Goal: Find specific page/section: Find specific page/section

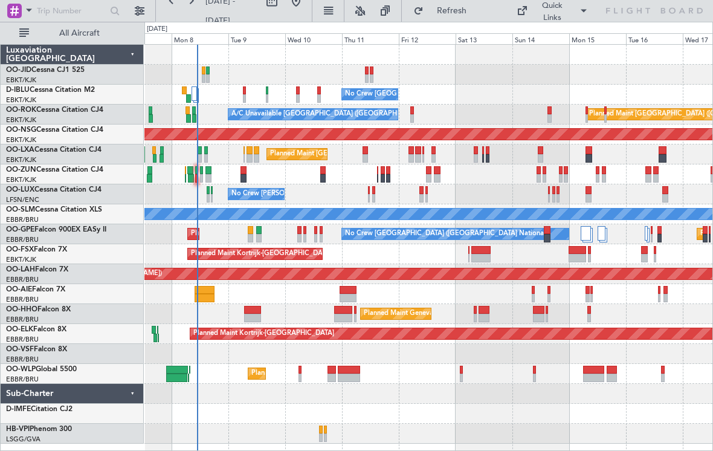
click at [307, 200] on div "No Crew [GEOGRAPHIC_DATA] ([GEOGRAPHIC_DATA] National) A/C Unavailable [GEOGRAP…" at bounding box center [428, 244] width 568 height 399
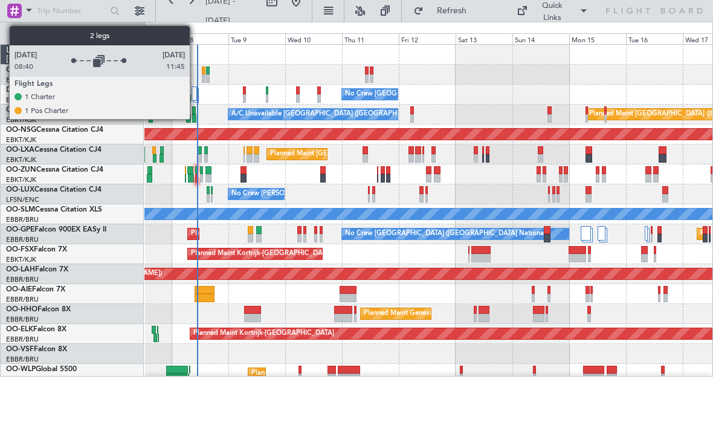
click at [195, 94] on div at bounding box center [195, 93] width 6 height 15
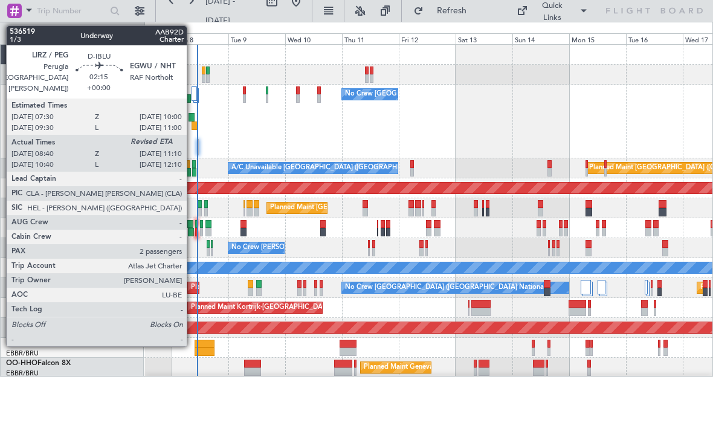
click at [192, 126] on div at bounding box center [195, 125] width 6 height 8
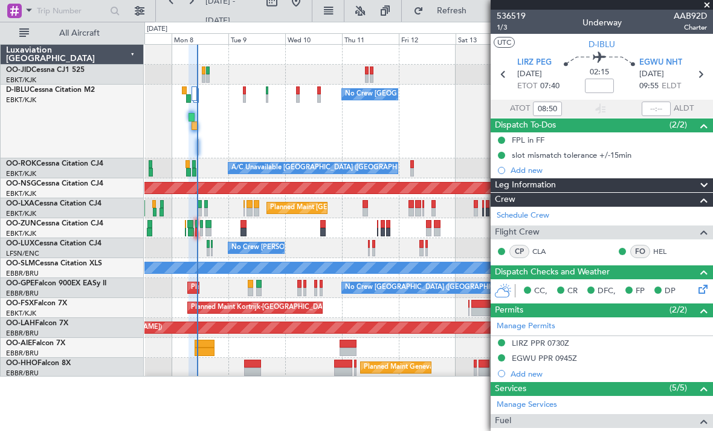
click at [706, 4] on span at bounding box center [707, 5] width 12 height 11
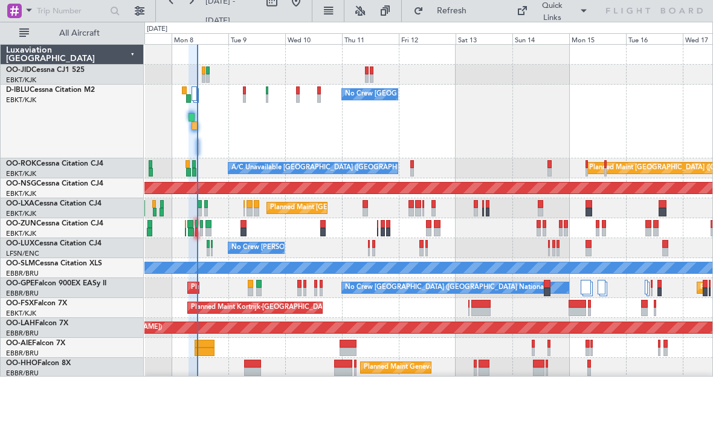
type input "0"
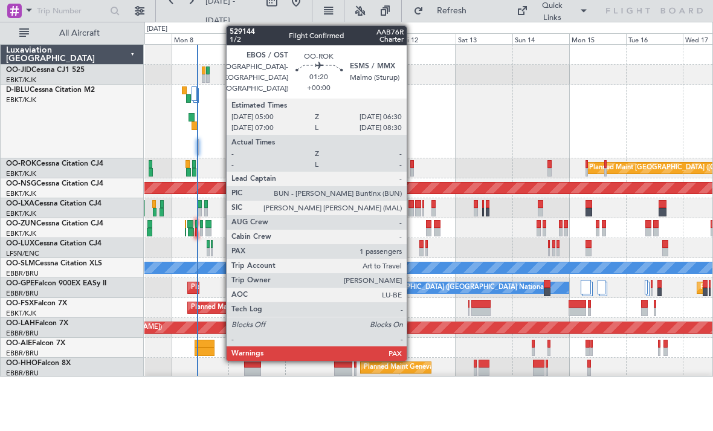
click at [412, 167] on div at bounding box center [412, 164] width 4 height 8
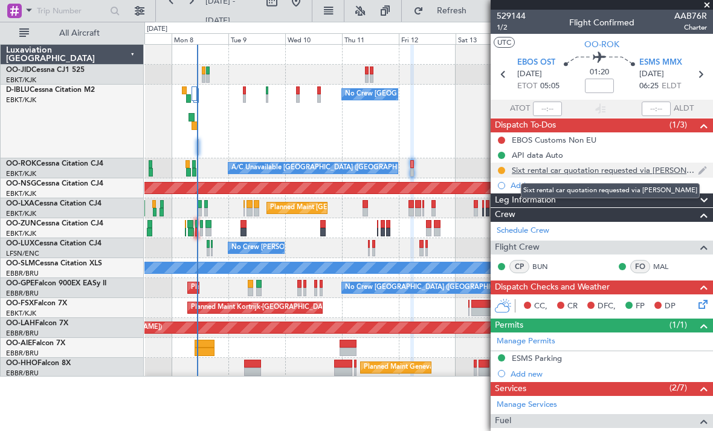
click at [621, 169] on div "Sixt rental car quotation requested via Eric" at bounding box center [605, 170] width 186 height 10
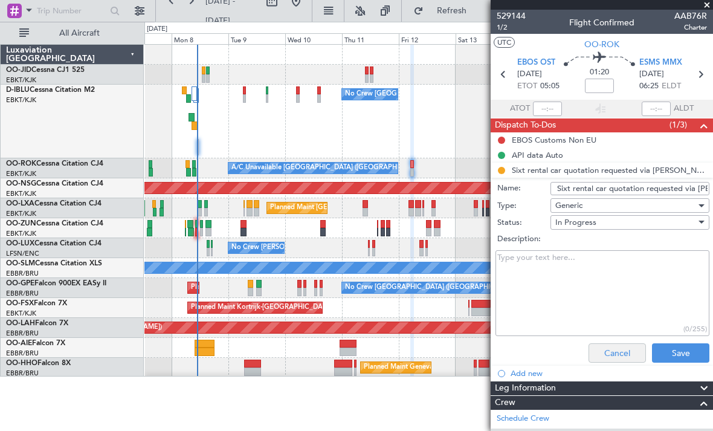
click at [622, 361] on button "Cancel" at bounding box center [617, 352] width 57 height 19
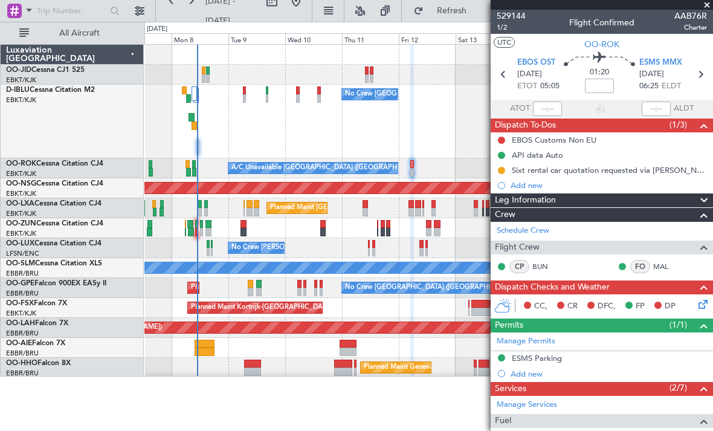
click at [708, 4] on span at bounding box center [707, 5] width 12 height 11
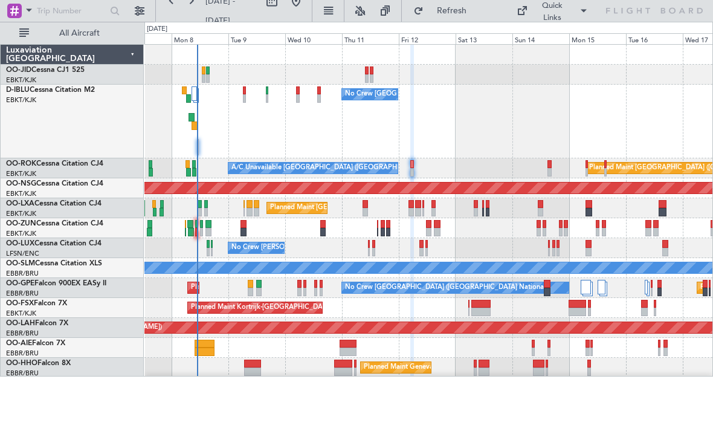
type input "0"
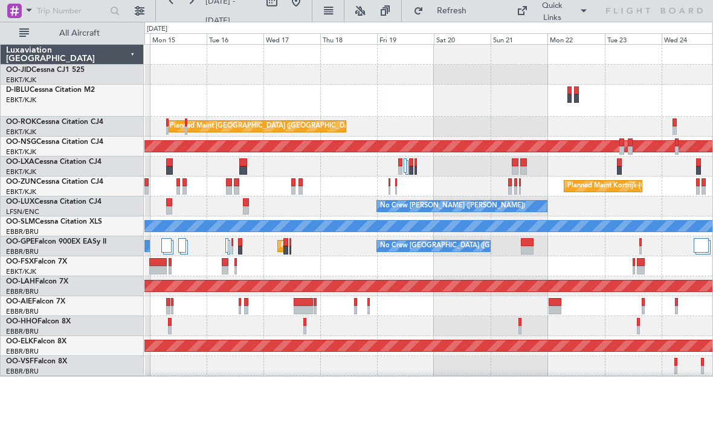
click at [391, 257] on div "A/C Unavailable Brussels (Brussels National) A/C Unavailable Kortrijk-Wevelgem …" at bounding box center [428, 240] width 568 height 391
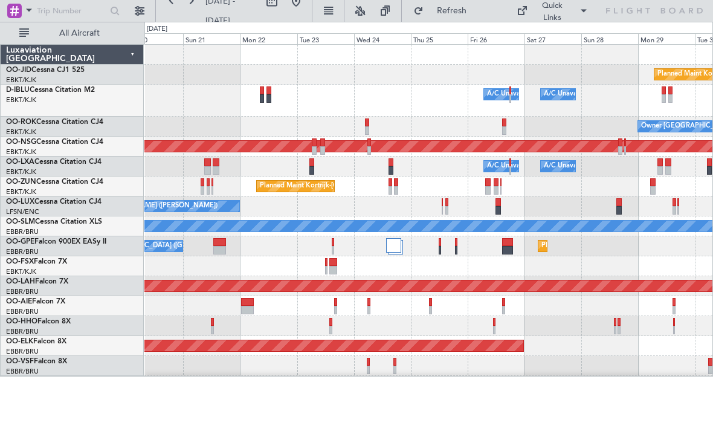
click at [105, 312] on div "Planned Maint Kortrijk-Wevelgem A/C Unavailable Brussels (Brussels National) A/…" at bounding box center [356, 199] width 713 height 355
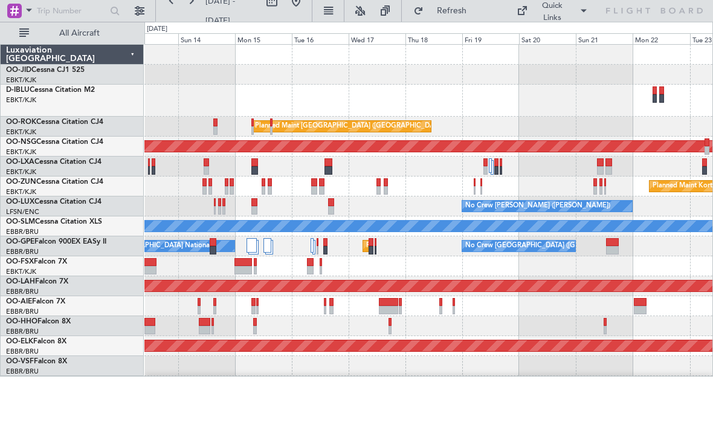
click at [611, 258] on div "No Crew Brussels (Brussels National) Planned Maint Paris (Le Bourget) A/C Unava…" at bounding box center [428, 220] width 568 height 351
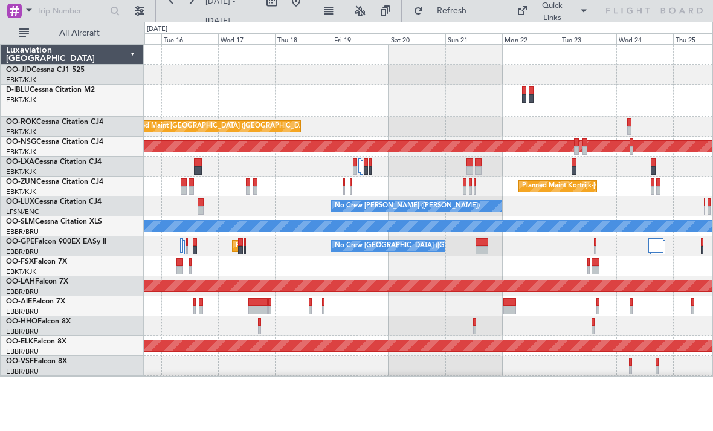
click at [321, 274] on div at bounding box center [428, 266] width 568 height 20
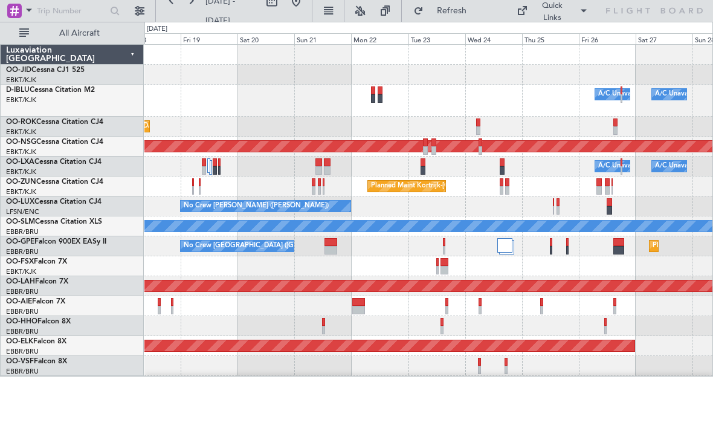
click at [383, 208] on div "No Crew [PERSON_NAME] ([PERSON_NAME])" at bounding box center [428, 206] width 568 height 20
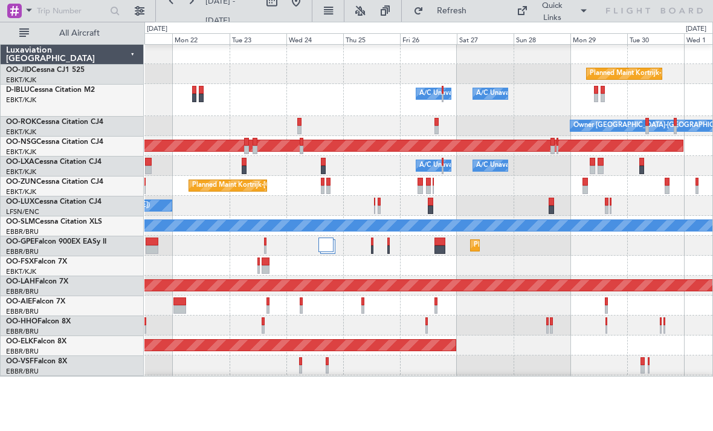
click at [331, 201] on div "Planned Maint Kortrijk-Wevelgem A/C Unavailable Brussels (Brussels National) A/…" at bounding box center [428, 239] width 568 height 391
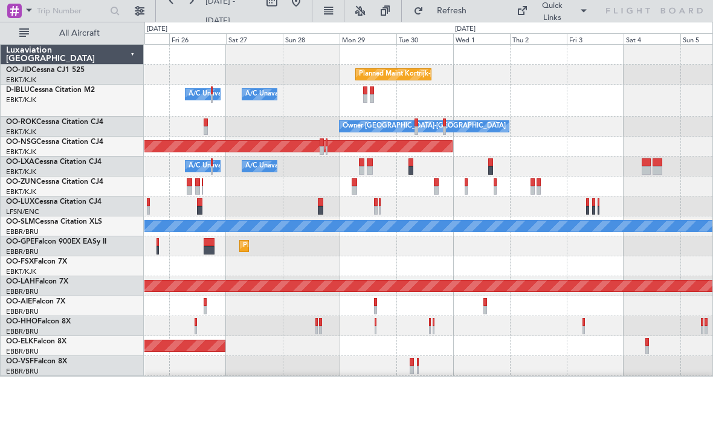
click at [271, 218] on div "A/C Unavailable [GEOGRAPHIC_DATA]" at bounding box center [428, 226] width 568 height 20
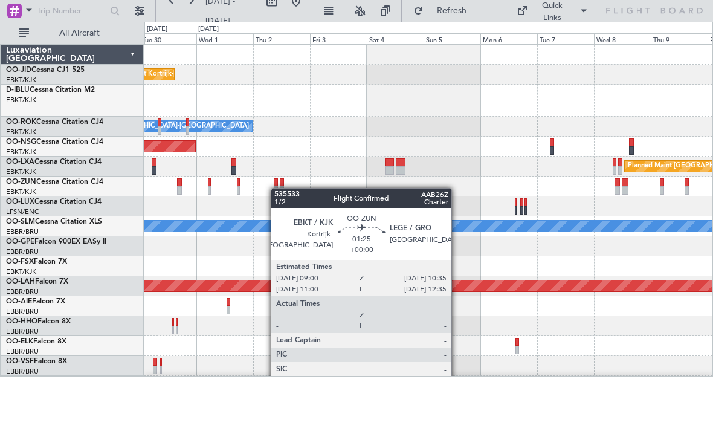
click at [276, 189] on div at bounding box center [276, 190] width 4 height 8
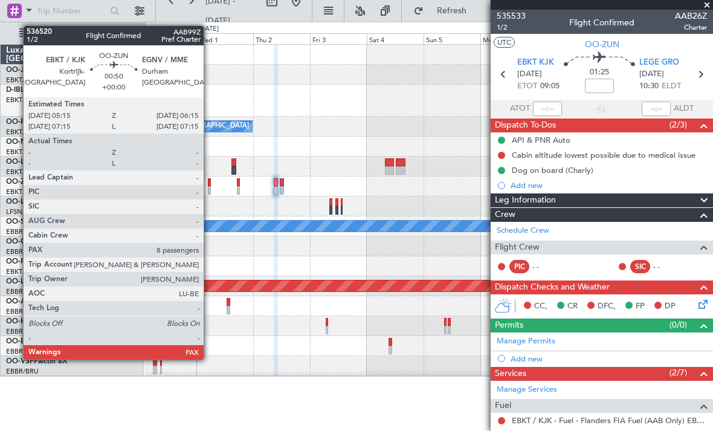
click at [209, 187] on div at bounding box center [209, 190] width 2 height 8
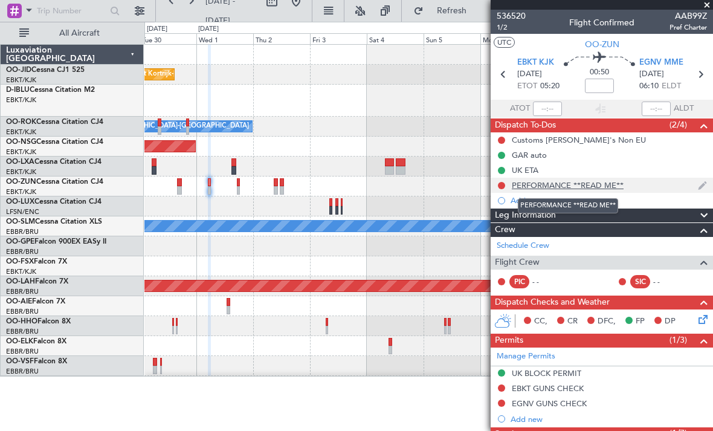
click at [595, 187] on div "PERFORMANCE **READ ME**" at bounding box center [568, 185] width 112 height 10
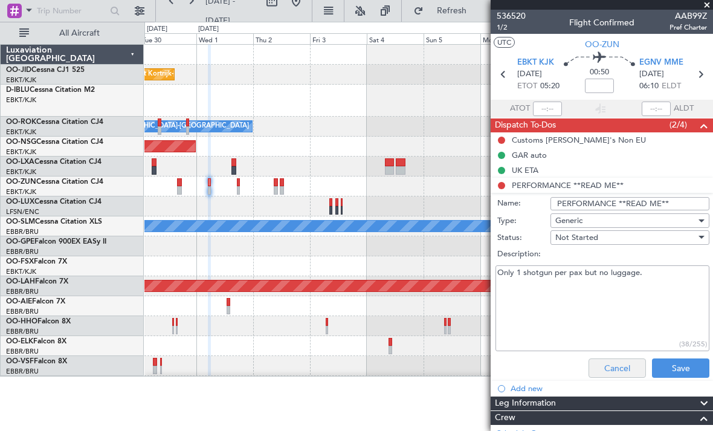
click at [610, 372] on button "Cancel" at bounding box center [617, 367] width 57 height 19
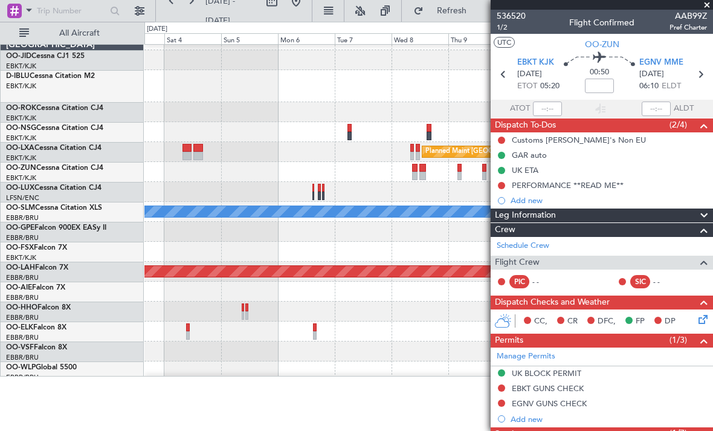
scroll to position [7, 0]
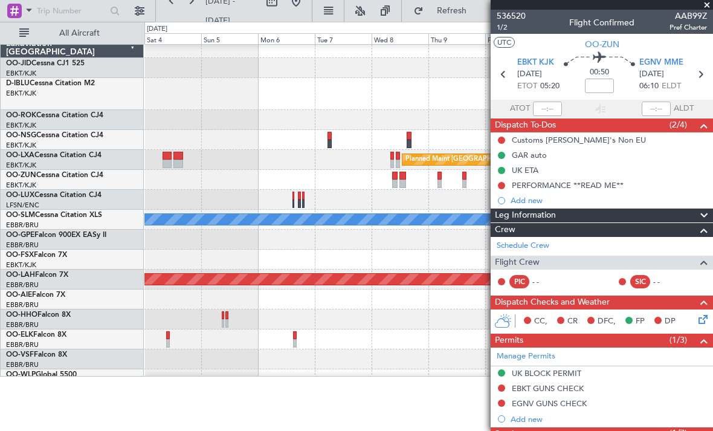
click at [183, 180] on div at bounding box center [428, 180] width 568 height 20
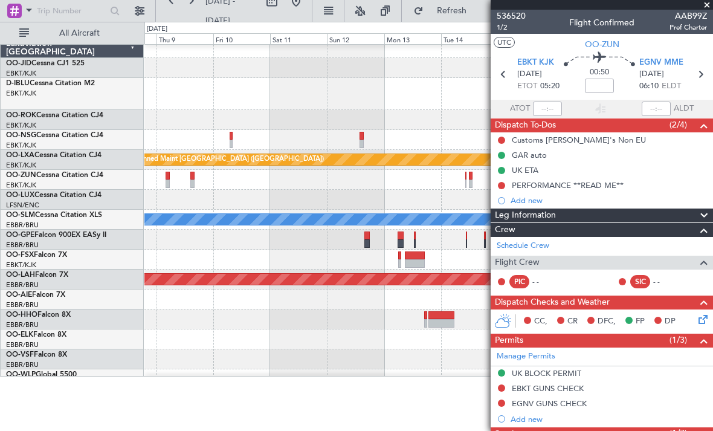
click at [708, 3] on span at bounding box center [707, 5] width 12 height 11
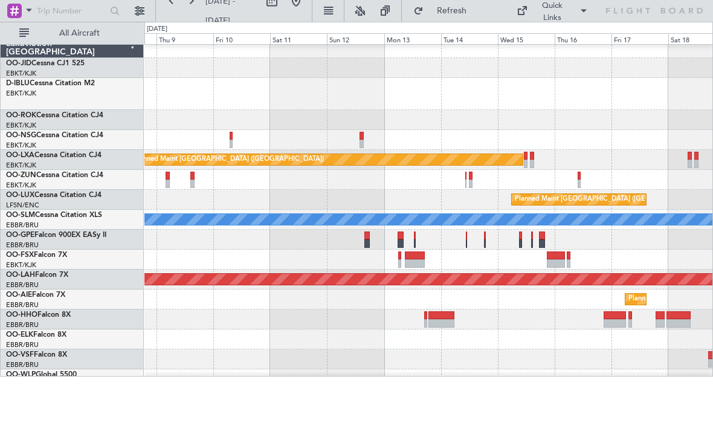
type input "0"
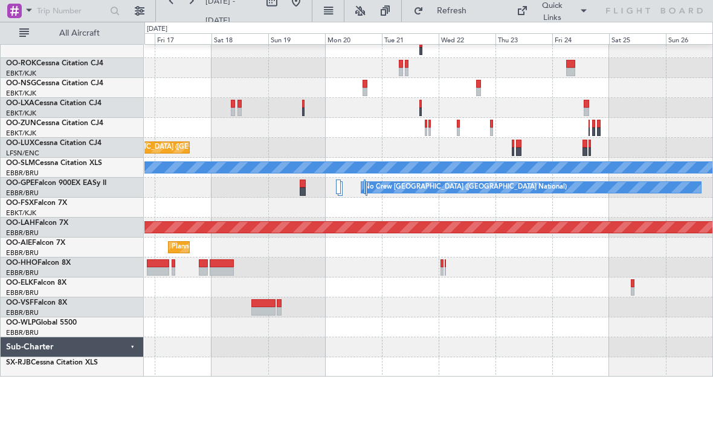
scroll to position [68, 0]
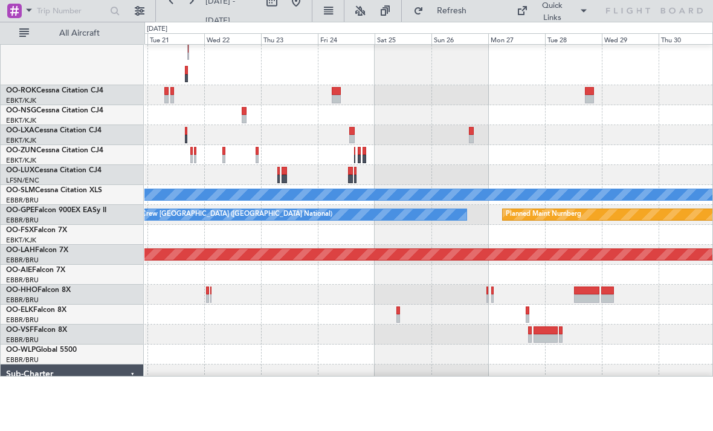
click at [200, 240] on div at bounding box center [428, 235] width 568 height 20
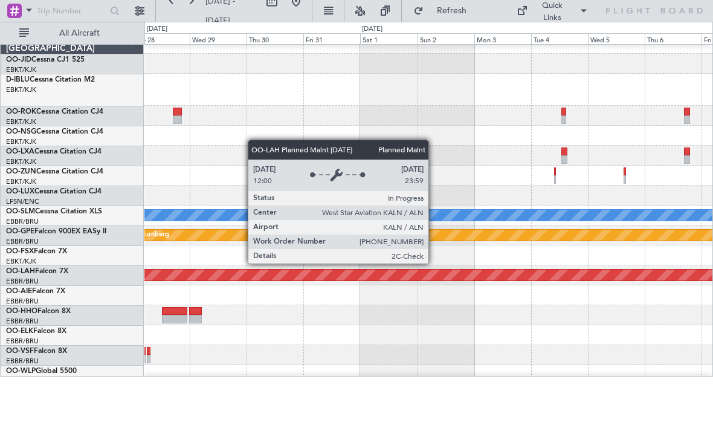
scroll to position [11, 0]
click at [310, 271] on div "Planned Maint [PERSON_NAME]-[GEOGRAPHIC_DATA][PERSON_NAME] ([GEOGRAPHIC_DATA][P…" at bounding box center [429, 275] width 1704 height 11
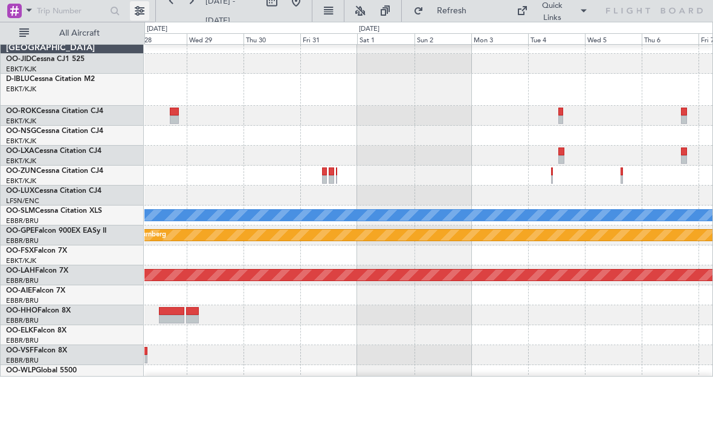
click at [143, 4] on button at bounding box center [139, 10] width 19 height 19
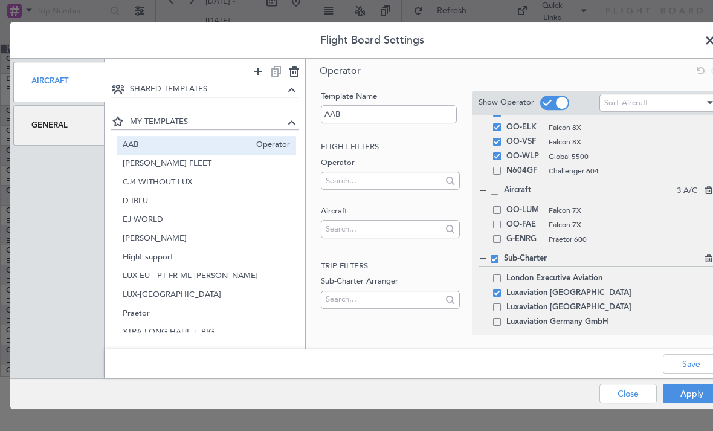
scroll to position [222, 0]
click at [696, 395] on button "Apply" at bounding box center [691, 393] width 57 height 19
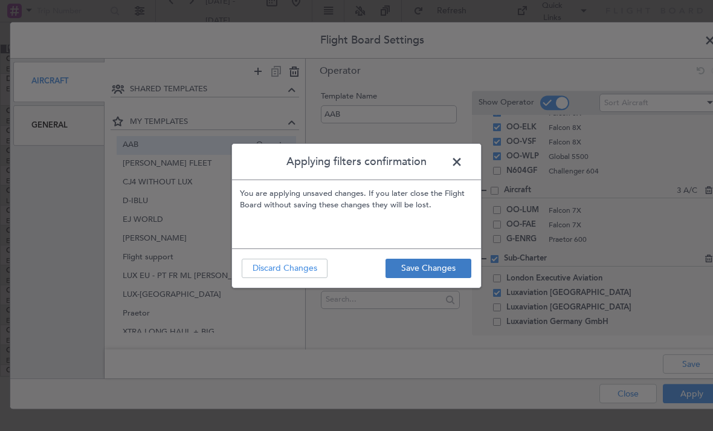
click at [436, 271] on button "Save Changes" at bounding box center [429, 268] width 86 height 19
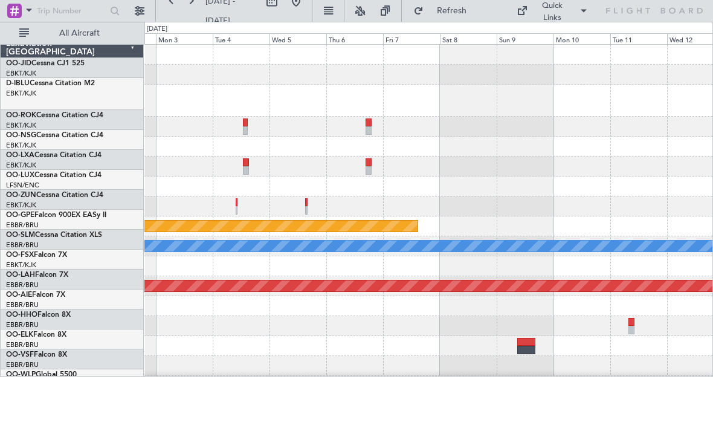
scroll to position [0, 0]
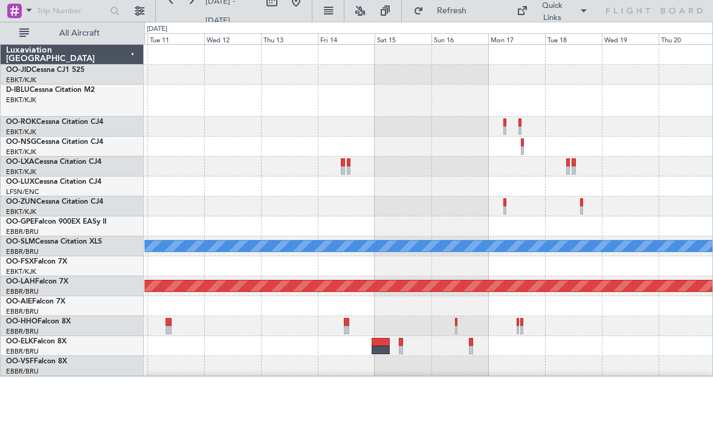
click at [82, 271] on div "A/C Unavailable Monchengladbach Planned Maint Alton-st Louis (St Louis Regl) Lu…" at bounding box center [356, 199] width 713 height 355
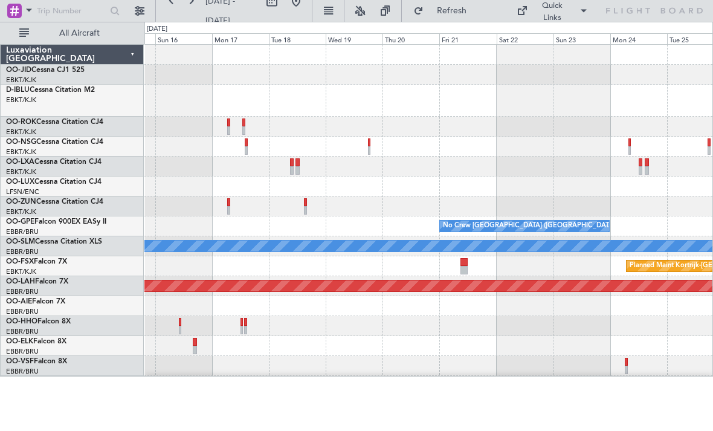
click at [229, 148] on div "Owner Kortrijk-Wevelgem No Crew Brussels (Brussels National) A/C Unavailable Mo…" at bounding box center [428, 220] width 568 height 351
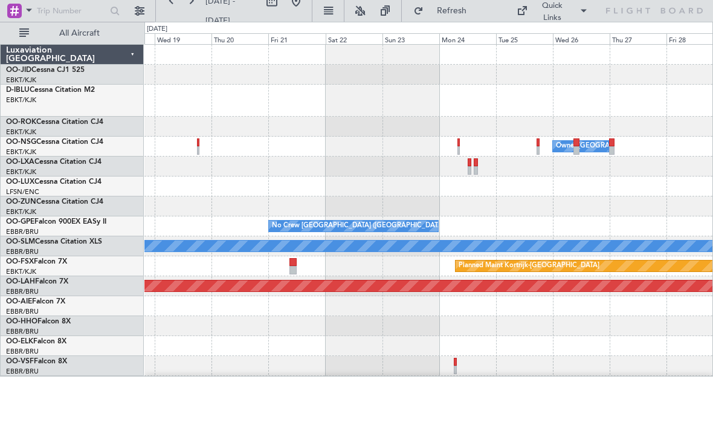
click at [283, 158] on div "Owner Kortrijk-Wevelgem No Crew Brussels (Brussels National) A/C Unavailable Mo…" at bounding box center [428, 220] width 568 height 351
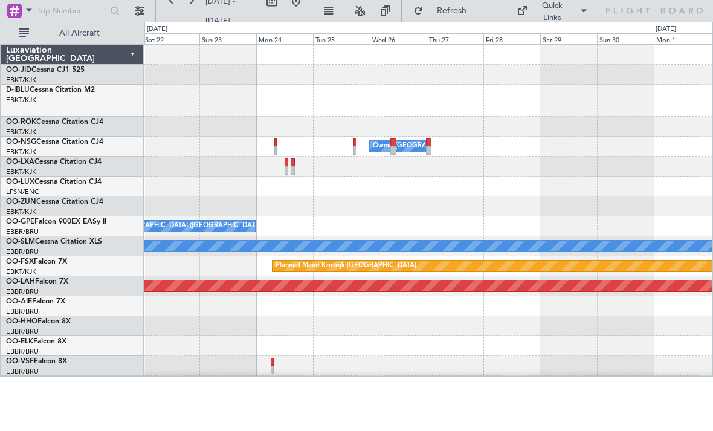
click at [268, 161] on div "Owner Kortrijk-Wevelgem No Crew Brussels (Brussels National) A/C Unavailable Mo…" at bounding box center [428, 220] width 568 height 351
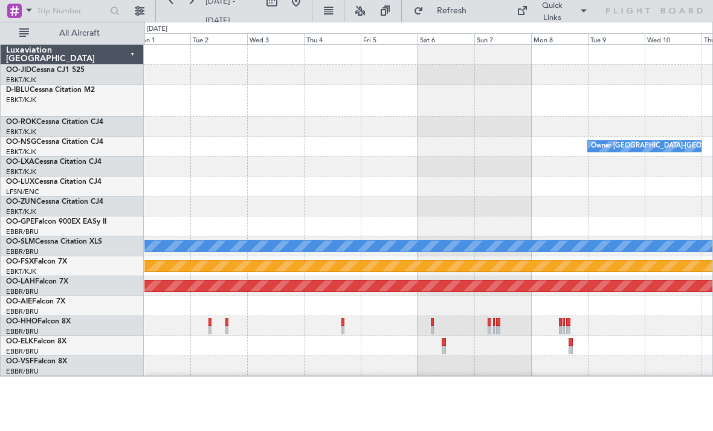
click at [30, 233] on div "Owner Kortrijk-Wevelgem A/C Unavailable Monchengladbach Planned Maint Kortrijk-…" at bounding box center [356, 199] width 713 height 355
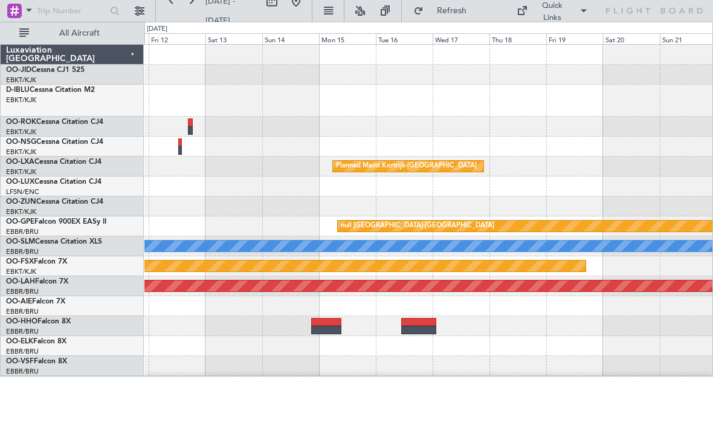
click at [264, 157] on div "Owner Kortrijk-Wevelgem Planned Maint Kortrijk-Wevelgem null Kortrijk-Wevelgem …" at bounding box center [428, 220] width 568 height 351
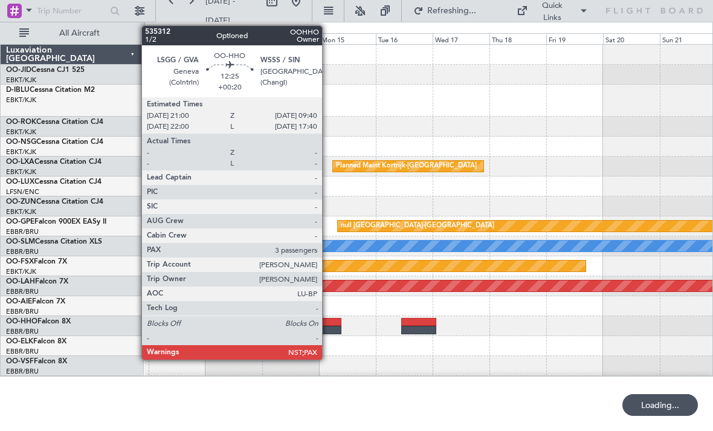
click at [328, 328] on div at bounding box center [326, 330] width 30 height 8
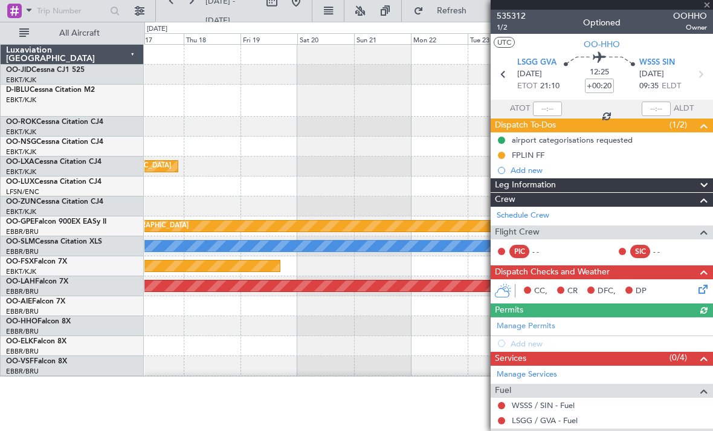
click at [241, 126] on div at bounding box center [428, 127] width 568 height 20
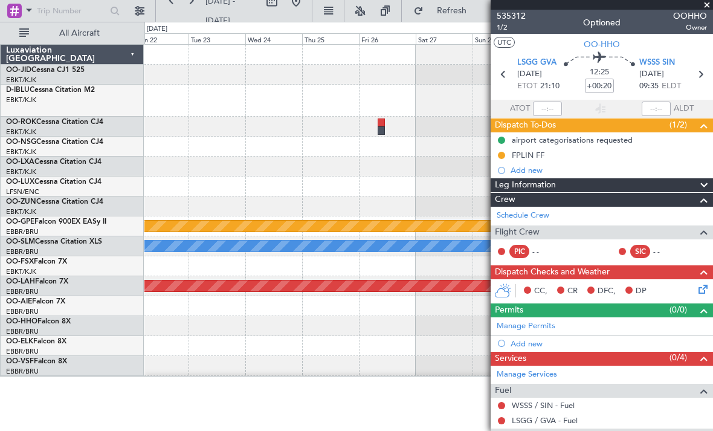
click at [121, 228] on div "null Kortrijk-Wevelgem A/C Unavailable Monchengladbach Planned Maint Alton-st L…" at bounding box center [356, 199] width 713 height 355
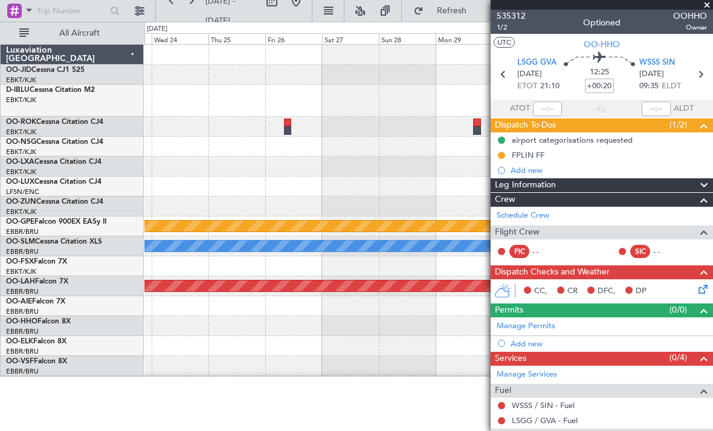
click at [378, 120] on div at bounding box center [428, 127] width 568 height 20
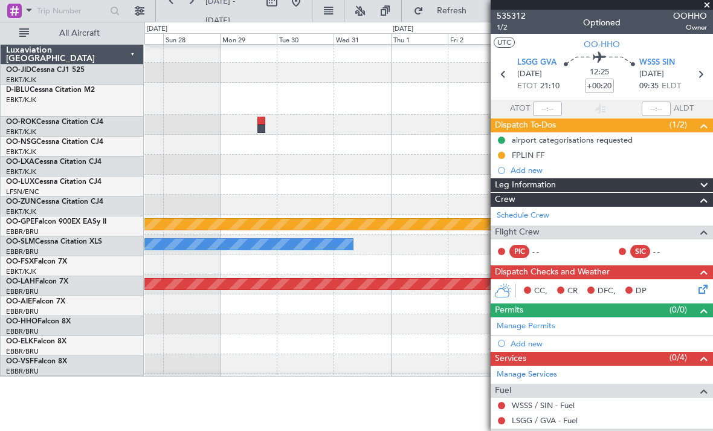
scroll to position [4, 0]
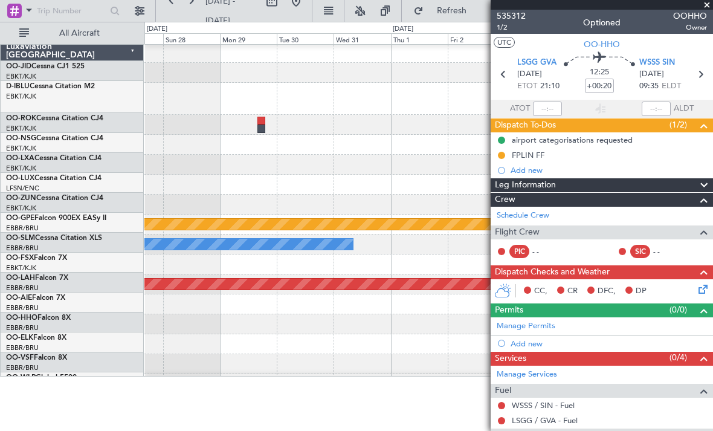
click at [112, 128] on div "null Kortrijk-Wevelgem A/C Unavailable Monchengladbach Planned Maint Alton-st L…" at bounding box center [356, 199] width 713 height 355
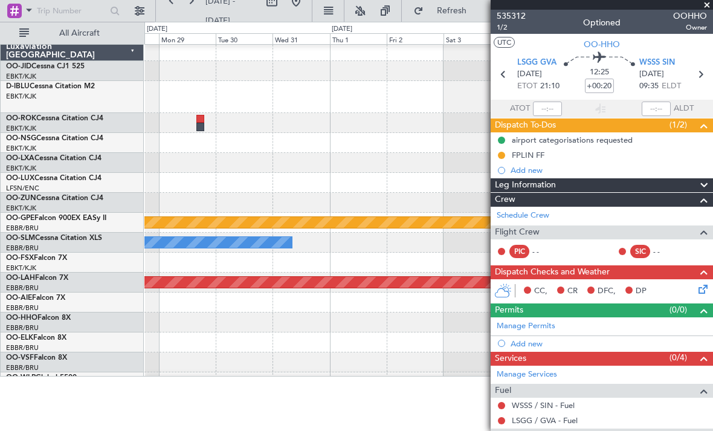
scroll to position [0, 0]
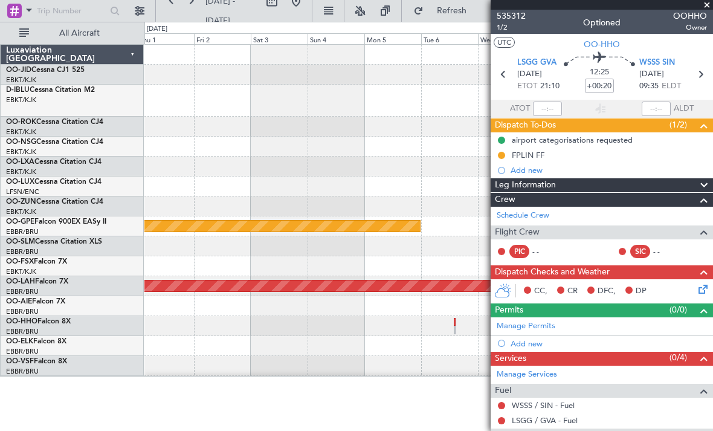
click at [152, 134] on div at bounding box center [428, 127] width 568 height 20
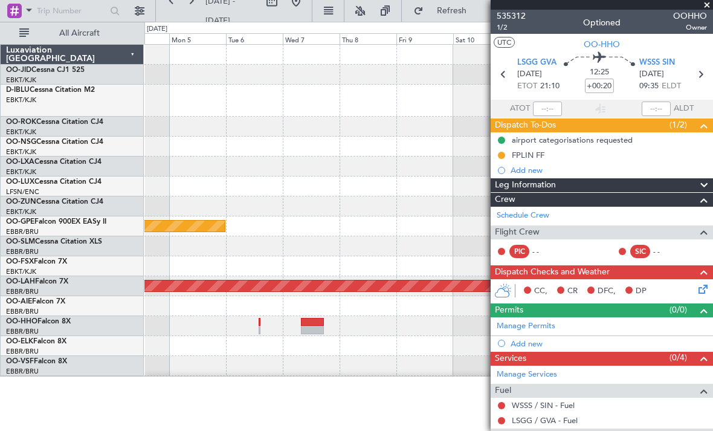
click at [152, 128] on div at bounding box center [428, 127] width 568 height 20
click at [304, 9] on button at bounding box center [296, 1] width 19 height 19
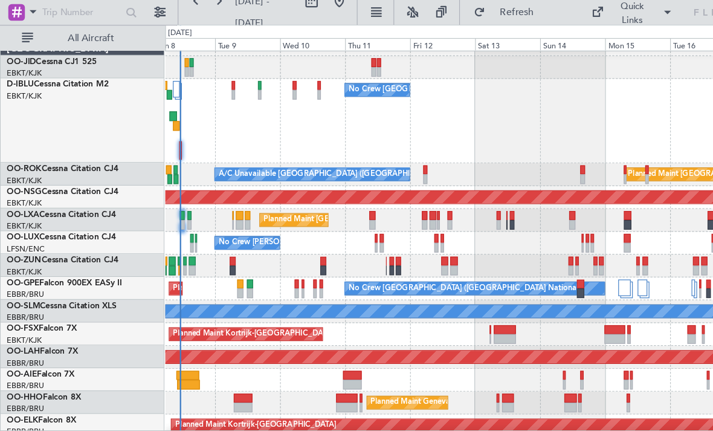
scroll to position [16, 0]
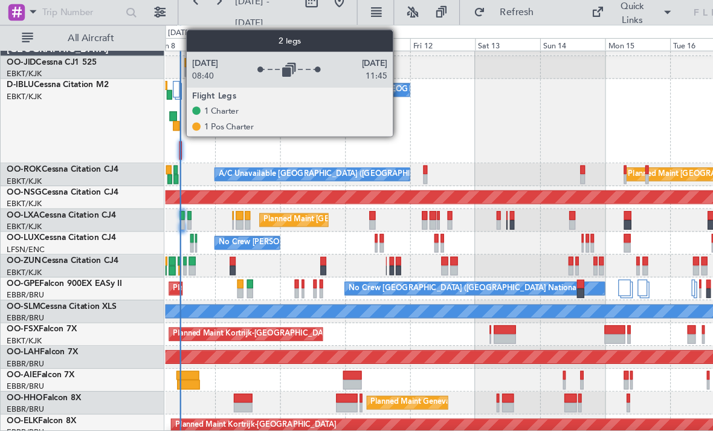
click at [157, 79] on div at bounding box center [154, 78] width 6 height 15
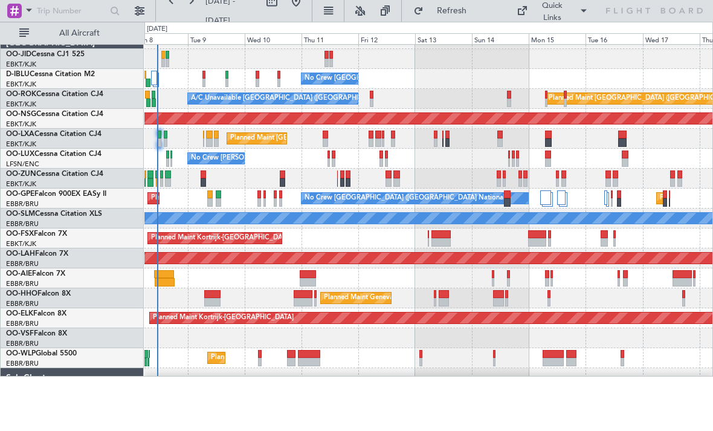
scroll to position [47, 0]
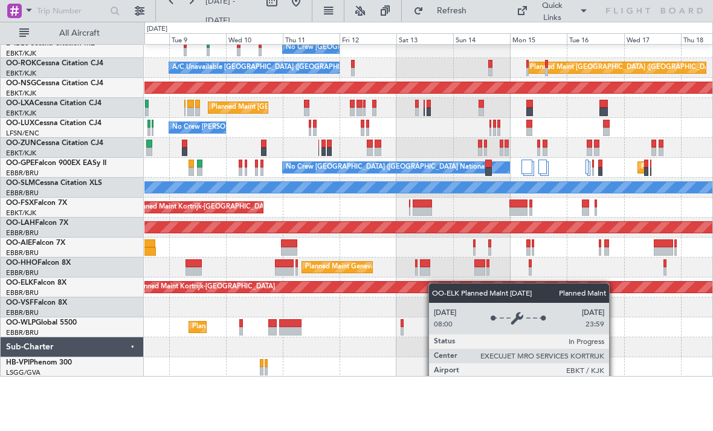
click at [438, 285] on div "No Crew Brussels (Brussels National) Planned Maint Paris (Le Bourget) A/C Unava…" at bounding box center [428, 187] width 568 height 379
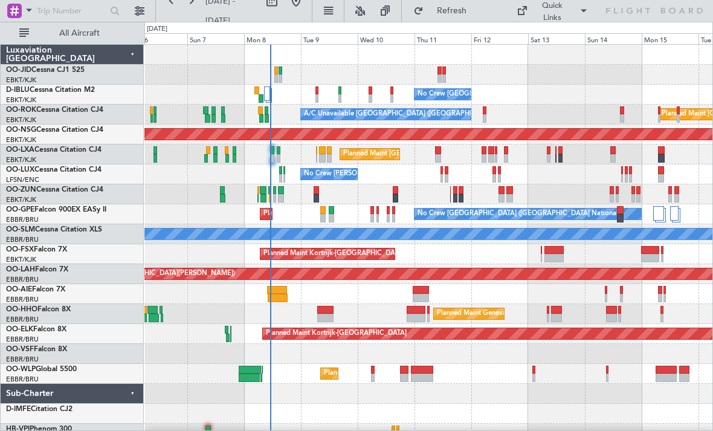
click at [403, 396] on div "No Crew [GEOGRAPHIC_DATA] ([GEOGRAPHIC_DATA] National) No Crew [GEOGRAPHIC_DATA…" at bounding box center [428, 244] width 568 height 399
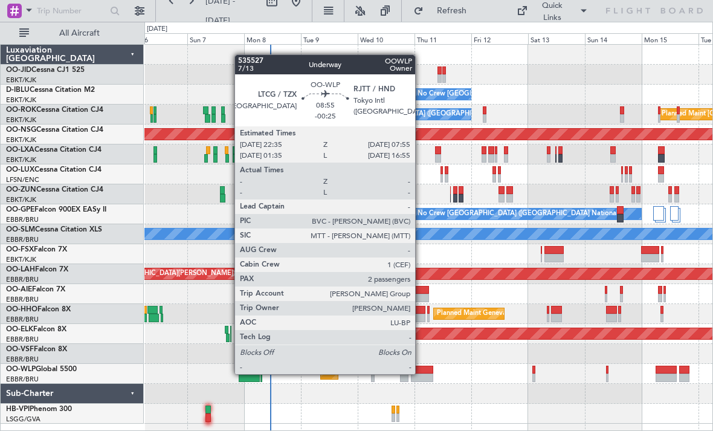
click at [421, 373] on div at bounding box center [422, 370] width 22 height 8
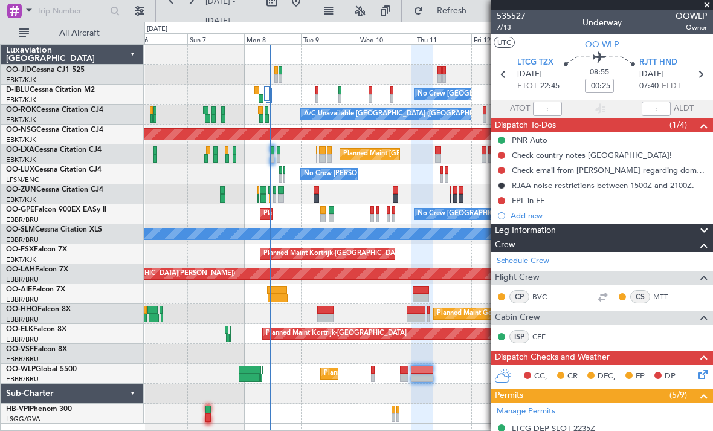
click at [710, 3] on span at bounding box center [707, 5] width 12 height 11
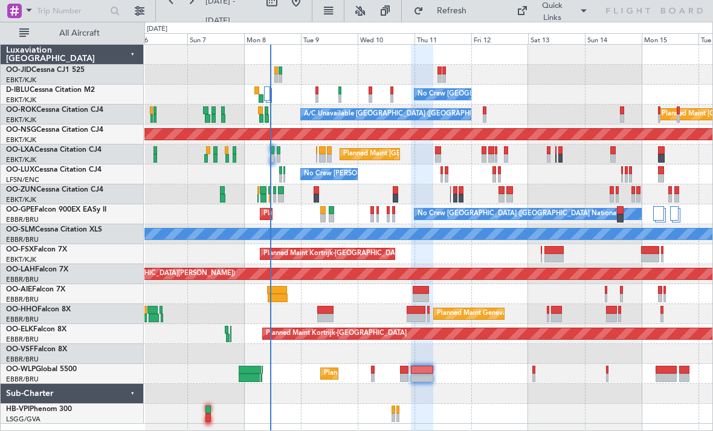
type input "0"
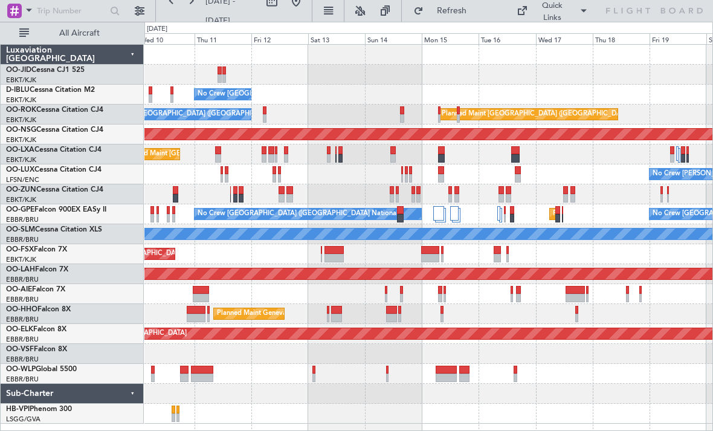
click at [340, 399] on div "No Crew [GEOGRAPHIC_DATA] ([GEOGRAPHIC_DATA] National) Planned Maint [GEOGRAPHI…" at bounding box center [428, 234] width 568 height 379
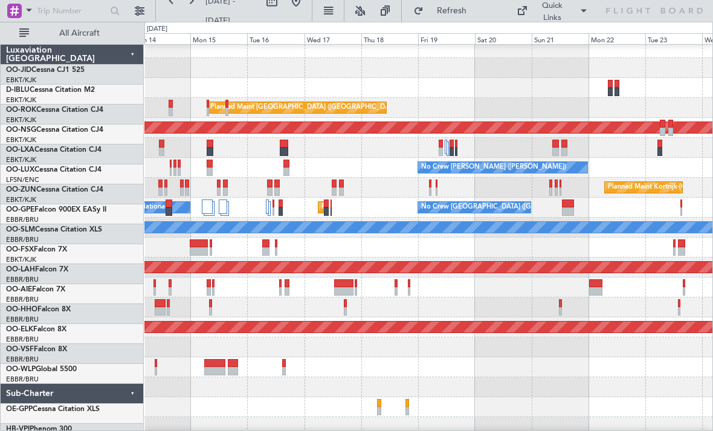
scroll to position [12, 0]
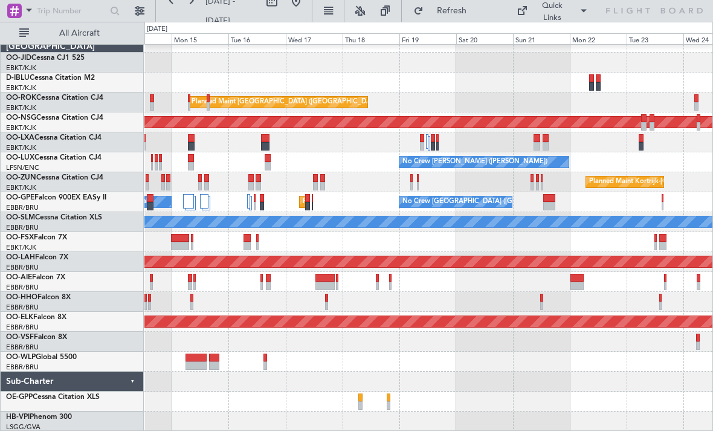
click at [297, 328] on div "Planned Maint [GEOGRAPHIC_DATA] ([GEOGRAPHIC_DATA]) Planned Maint [GEOGRAPHIC_D…" at bounding box center [428, 232] width 568 height 399
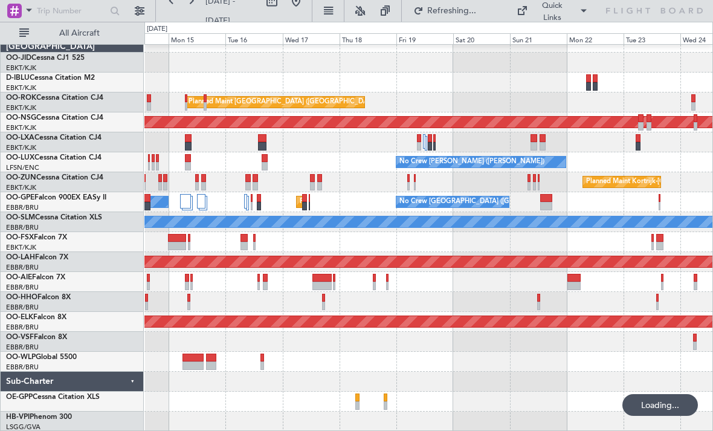
scroll to position [0, 0]
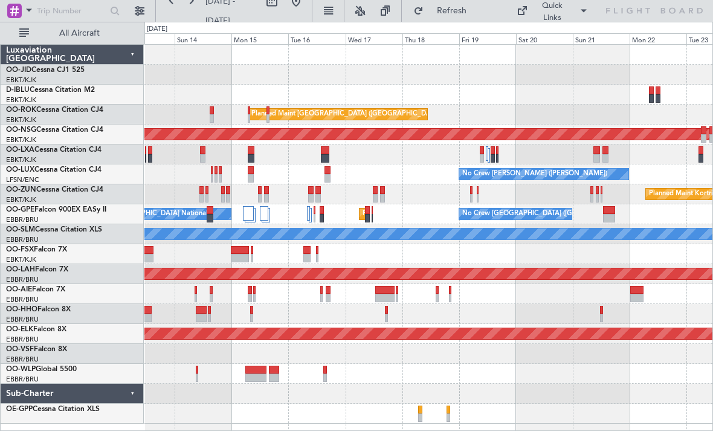
click at [487, 285] on div "No Crew [GEOGRAPHIC_DATA] ([GEOGRAPHIC_DATA] National) Planned Maint [GEOGRAPHI…" at bounding box center [428, 234] width 568 height 379
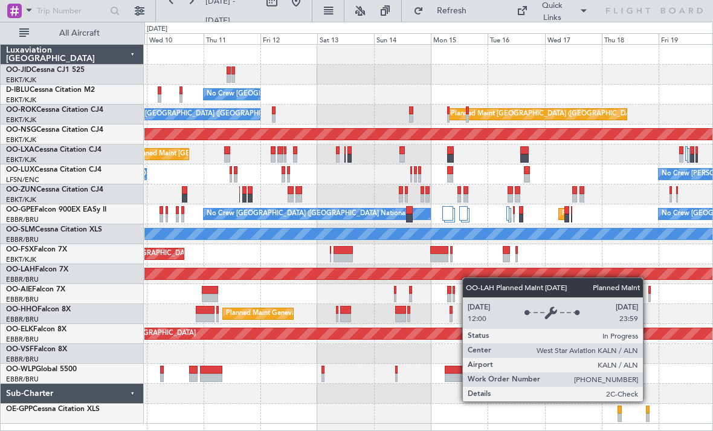
click at [530, 279] on div "No Crew [GEOGRAPHIC_DATA] ([GEOGRAPHIC_DATA] National) Planned Maint [GEOGRAPHI…" at bounding box center [428, 234] width 568 height 379
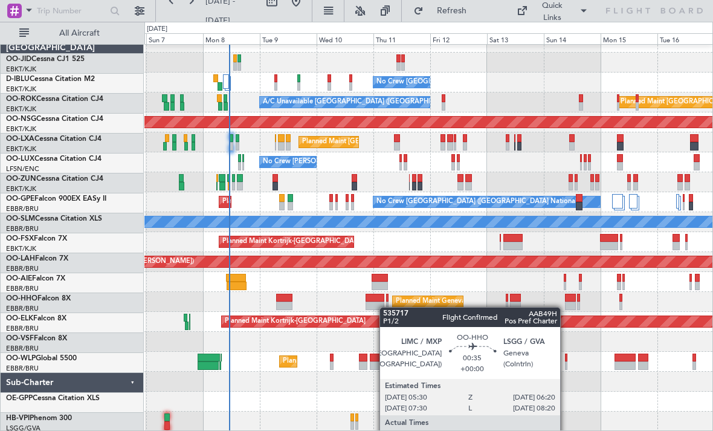
scroll to position [12, 0]
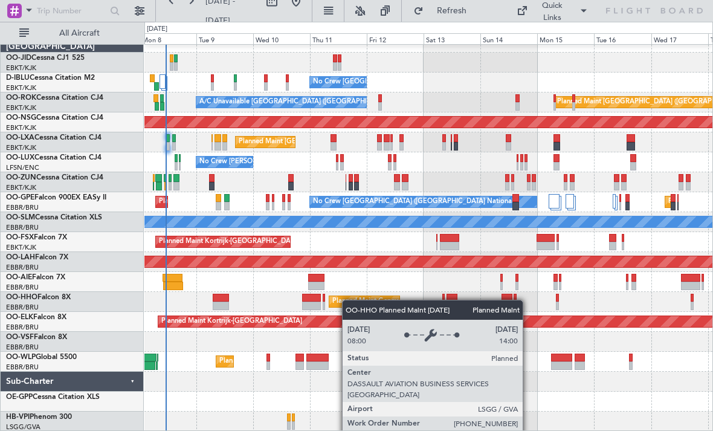
click at [331, 303] on div "No Crew [GEOGRAPHIC_DATA] ([GEOGRAPHIC_DATA] National) Planned Maint [GEOGRAPHI…" at bounding box center [428, 232] width 568 height 399
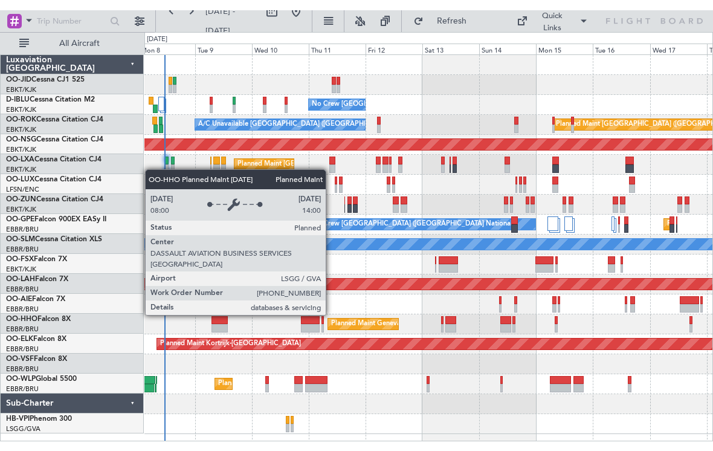
scroll to position [0, 0]
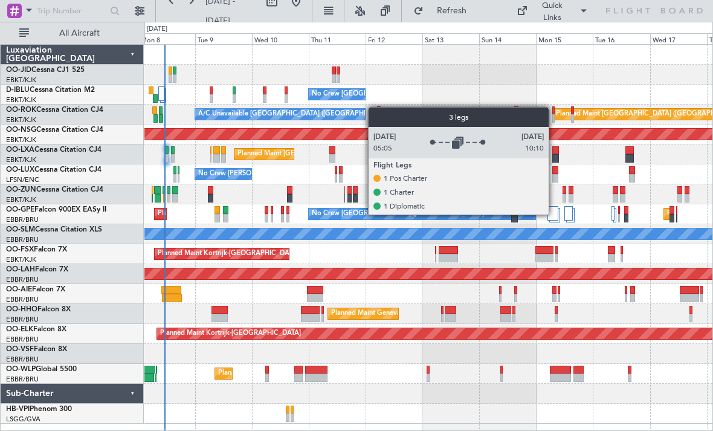
click at [554, 214] on div at bounding box center [553, 213] width 10 height 15
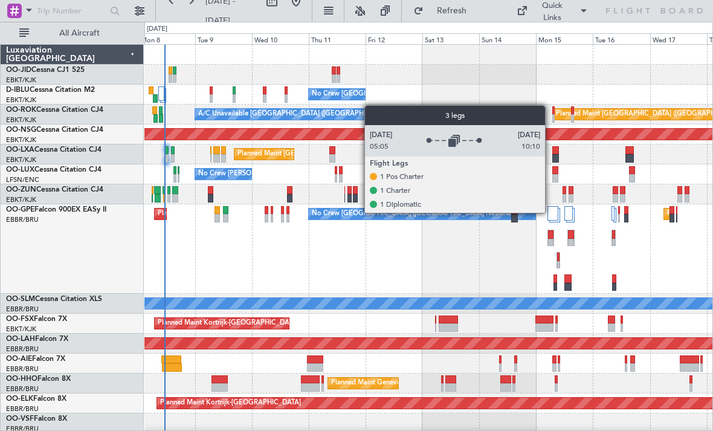
click at [551, 212] on div at bounding box center [553, 213] width 10 height 15
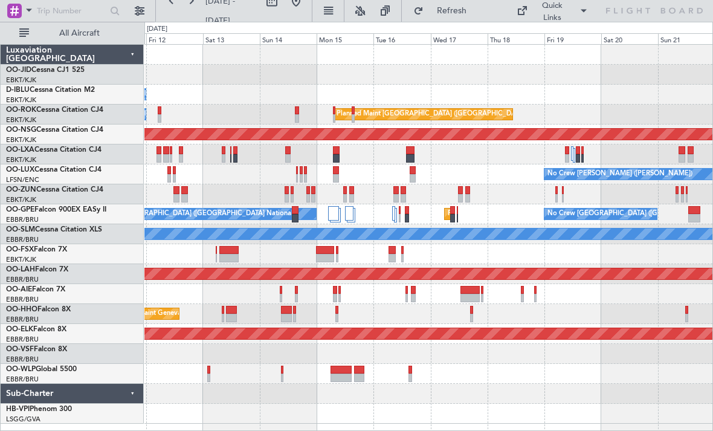
click at [398, 216] on div "No Crew [GEOGRAPHIC_DATA] ([GEOGRAPHIC_DATA] National) Planned Maint [GEOGRAPHI…" at bounding box center [428, 234] width 568 height 379
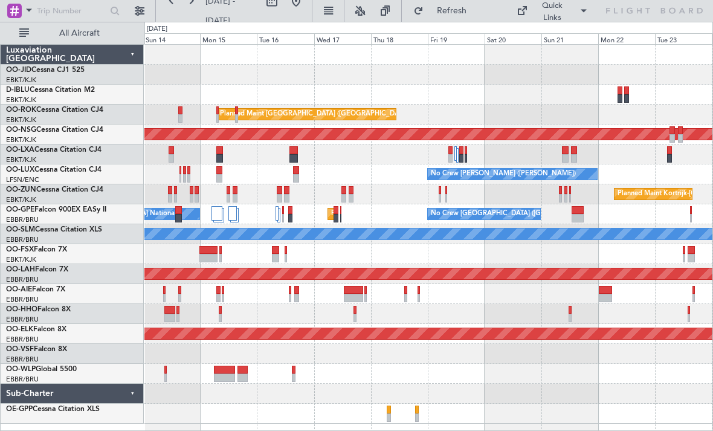
click at [383, 224] on div "Planned Maint [GEOGRAPHIC_DATA] ([GEOGRAPHIC_DATA] National) No Crew [GEOGRAPHI…" at bounding box center [428, 214] width 568 height 20
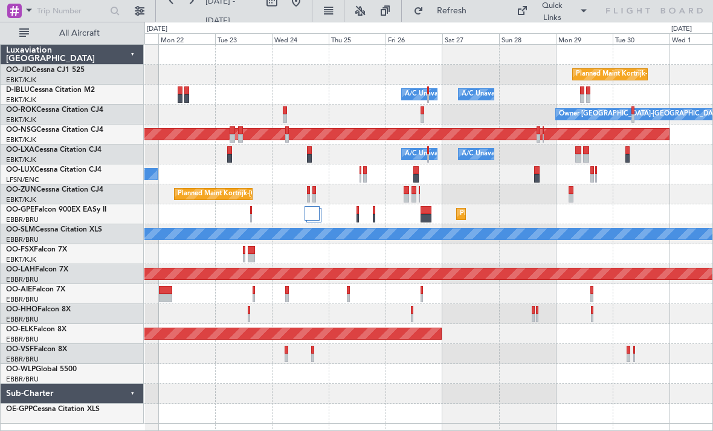
click at [189, 168] on div "Planned Maint Kortrijk-[GEOGRAPHIC_DATA] A/C Unavailable [GEOGRAPHIC_DATA] ([GE…" at bounding box center [428, 234] width 568 height 379
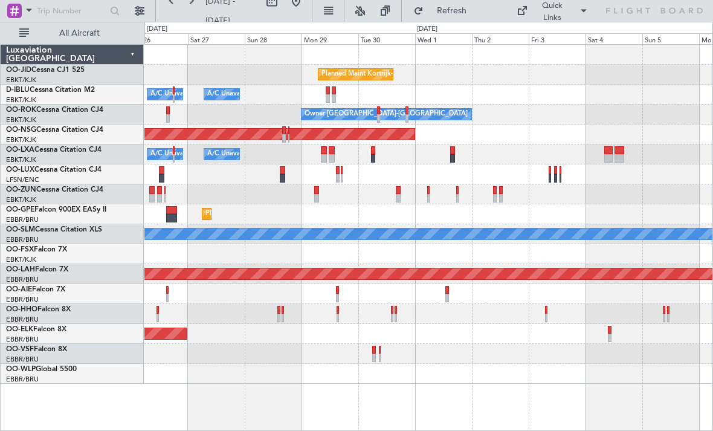
click at [351, 224] on div "Planned Maint [GEOGRAPHIC_DATA] ([GEOGRAPHIC_DATA] National)" at bounding box center [428, 214] width 568 height 20
